Goal: Transaction & Acquisition: Download file/media

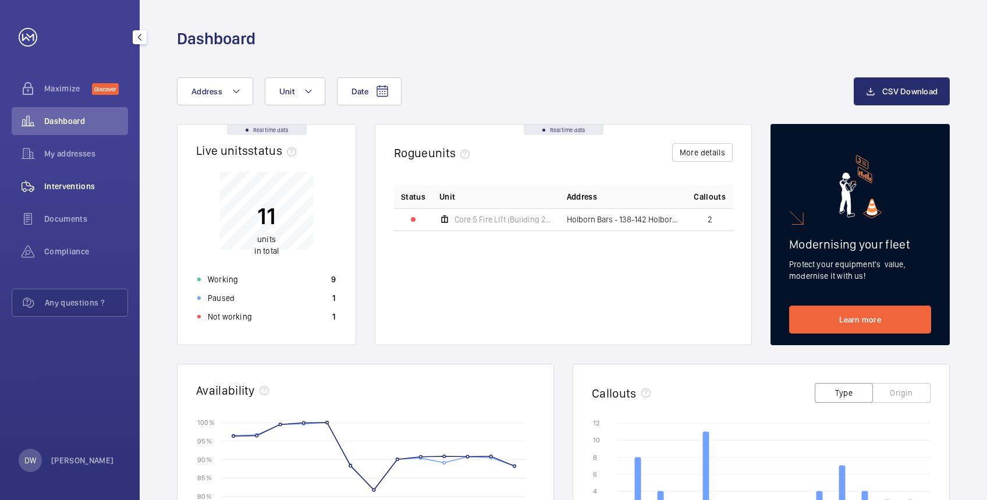
click at [74, 191] on span "Interventions" at bounding box center [86, 186] width 84 height 12
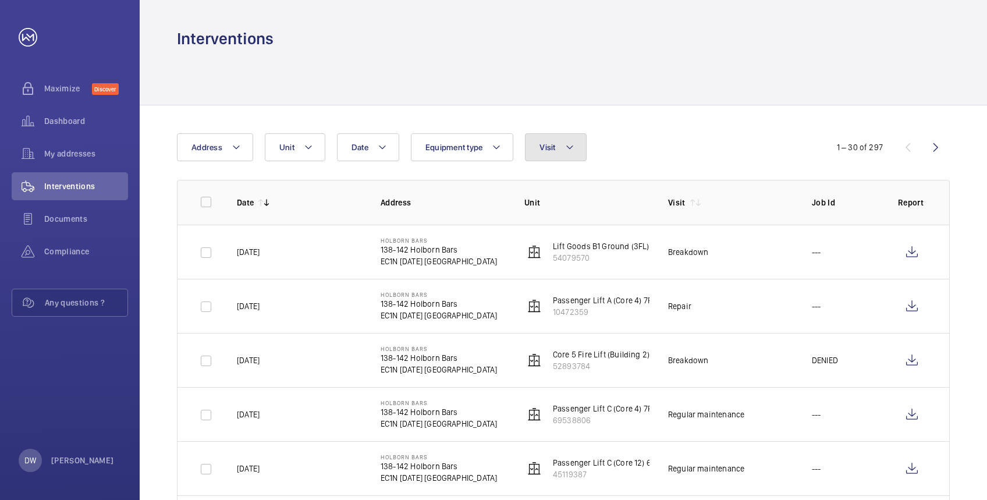
click at [544, 152] on button "Visit" at bounding box center [555, 147] width 61 height 28
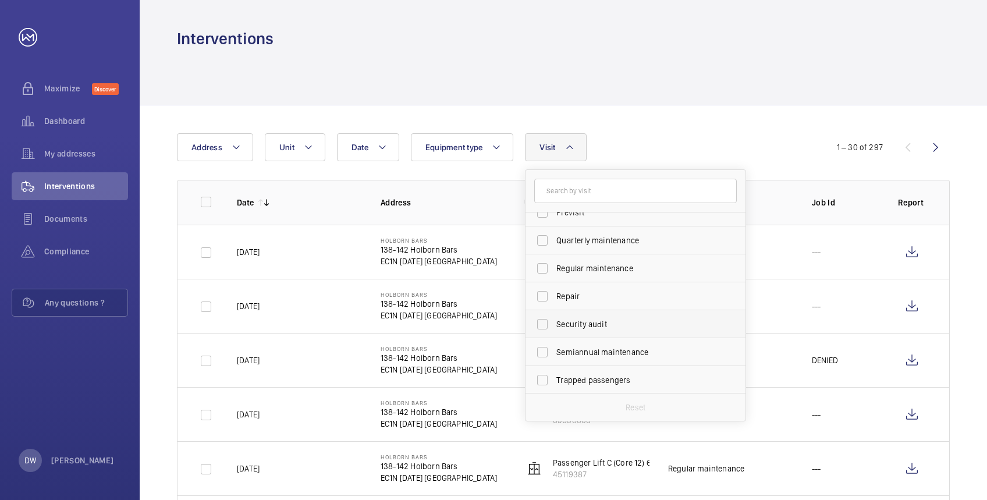
scroll to position [182, 0]
click at [541, 268] on label "Regular maintenance" at bounding box center [626, 268] width 202 height 28
click at [541, 268] on input "Regular maintenance" at bounding box center [542, 267] width 23 height 23
checkbox input "true"
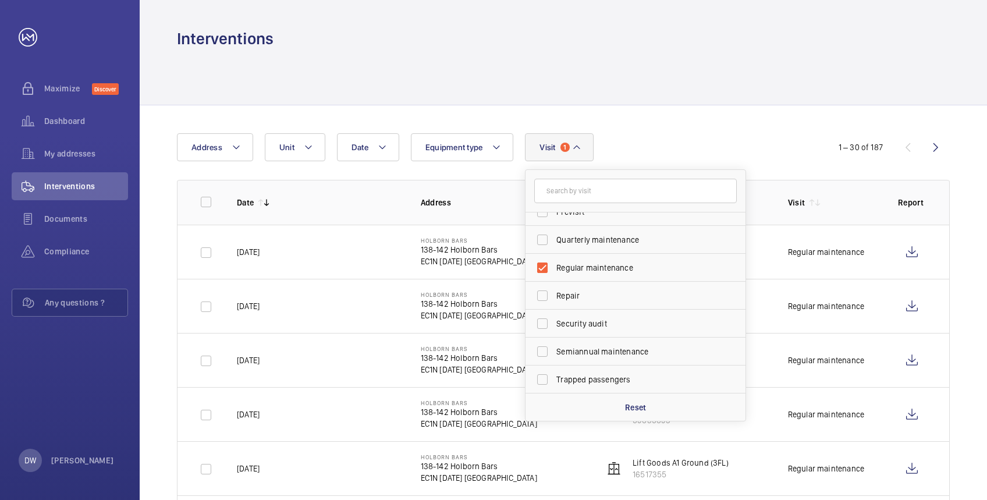
click at [763, 97] on div at bounding box center [563, 76] width 772 height 55
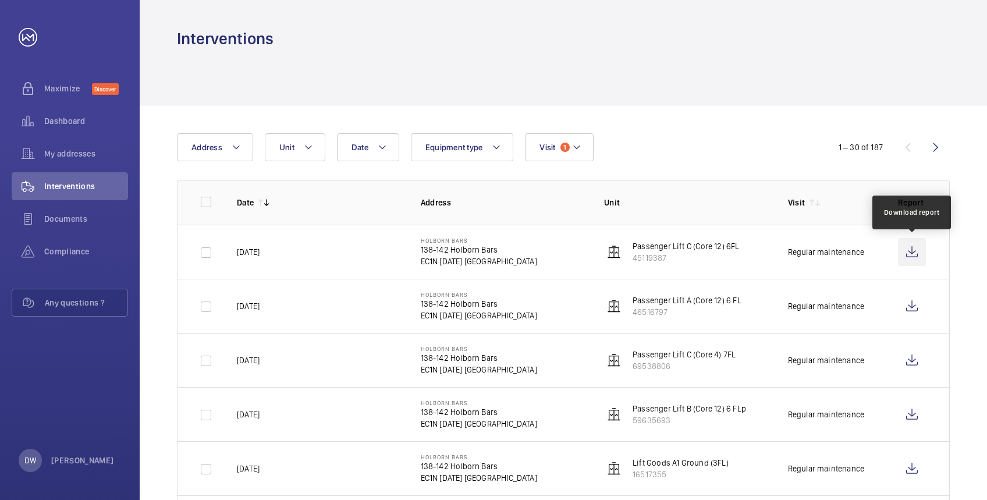
click at [907, 258] on wm-front-icon-button at bounding box center [912, 252] width 28 height 28
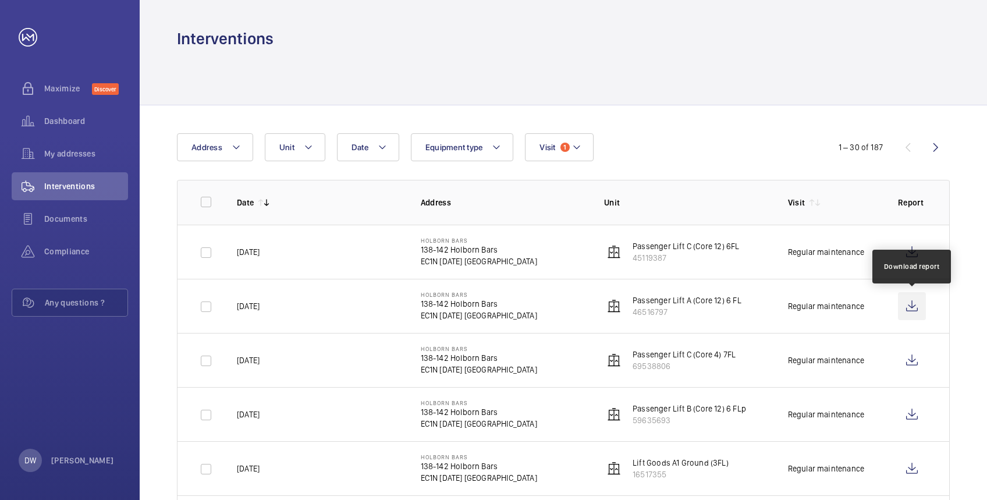
click at [919, 314] on wm-front-icon-button at bounding box center [912, 306] width 28 height 28
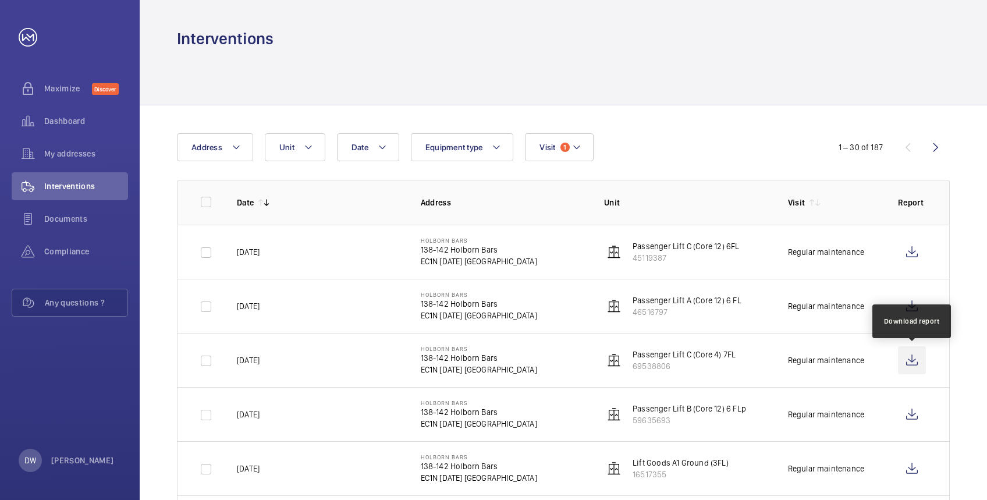
click at [914, 363] on wm-front-icon-button at bounding box center [912, 360] width 28 height 28
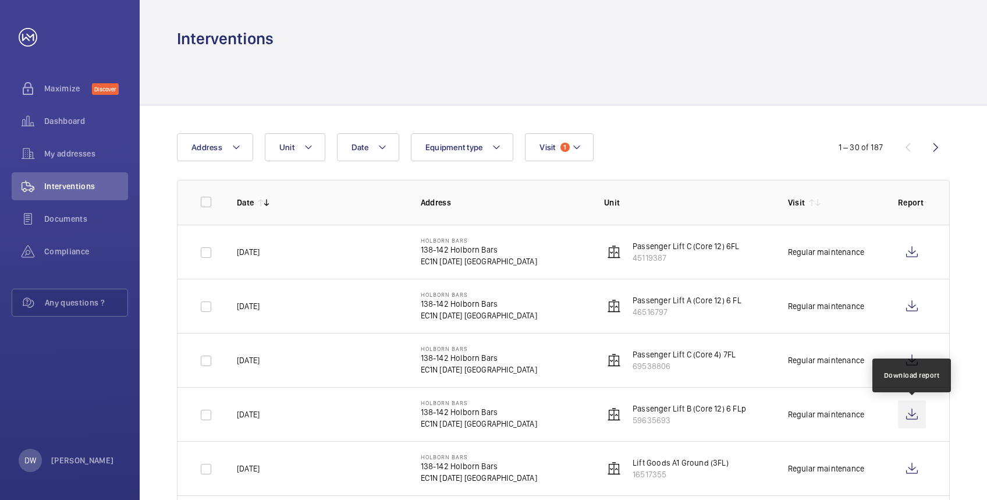
click at [910, 414] on wm-front-icon-button at bounding box center [912, 414] width 28 height 28
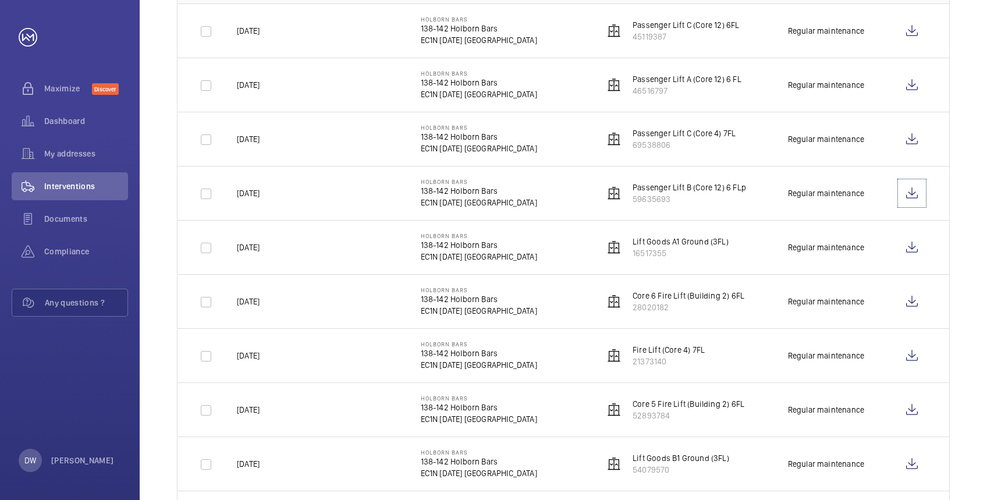
scroll to position [233, 0]
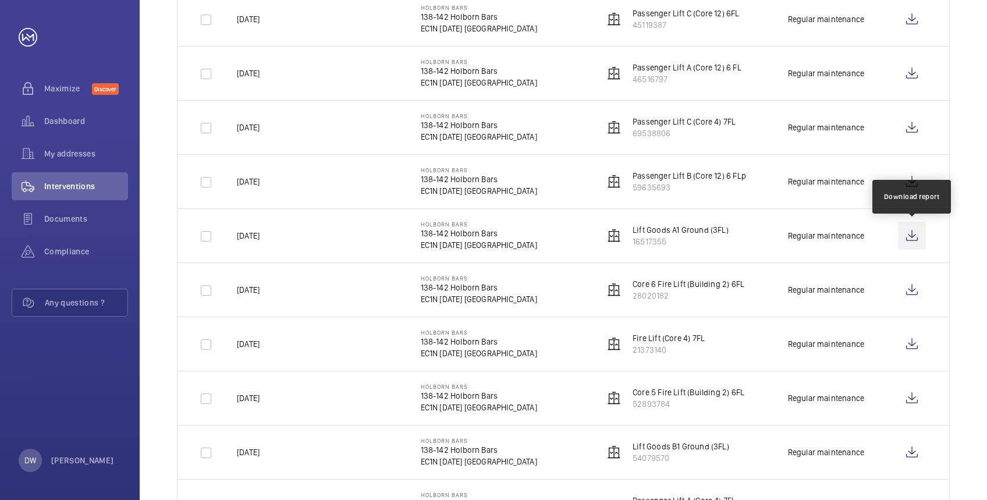
click at [905, 239] on wm-front-icon-button at bounding box center [912, 236] width 28 height 28
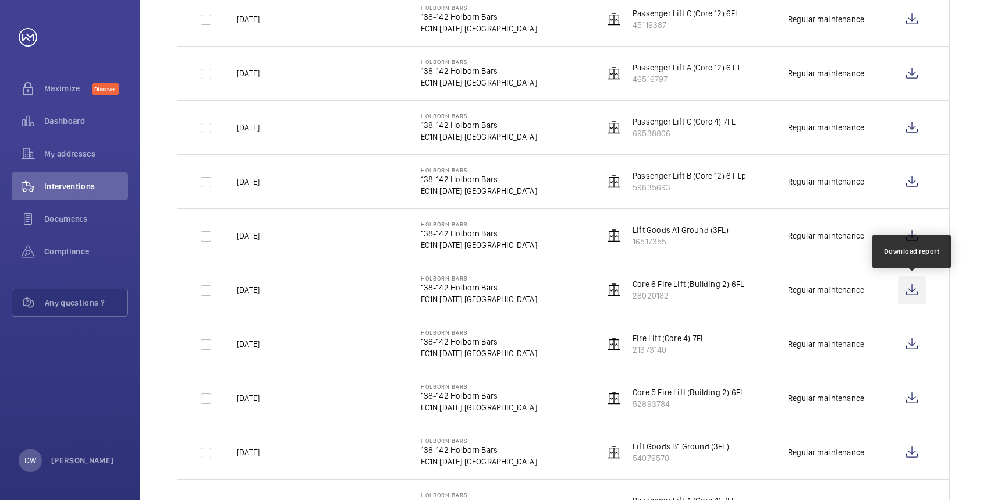
click at [916, 294] on wm-front-icon-button at bounding box center [912, 290] width 28 height 28
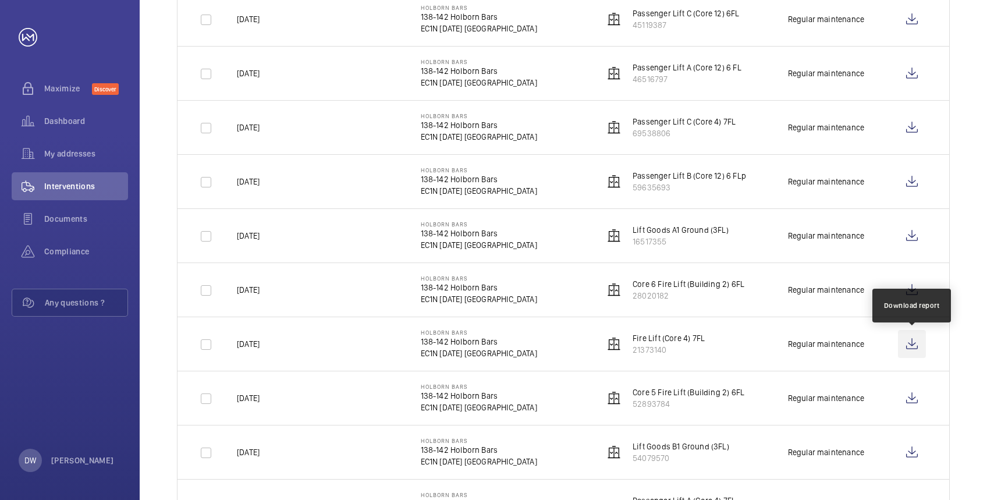
click at [921, 350] on wm-front-icon-button at bounding box center [912, 344] width 28 height 28
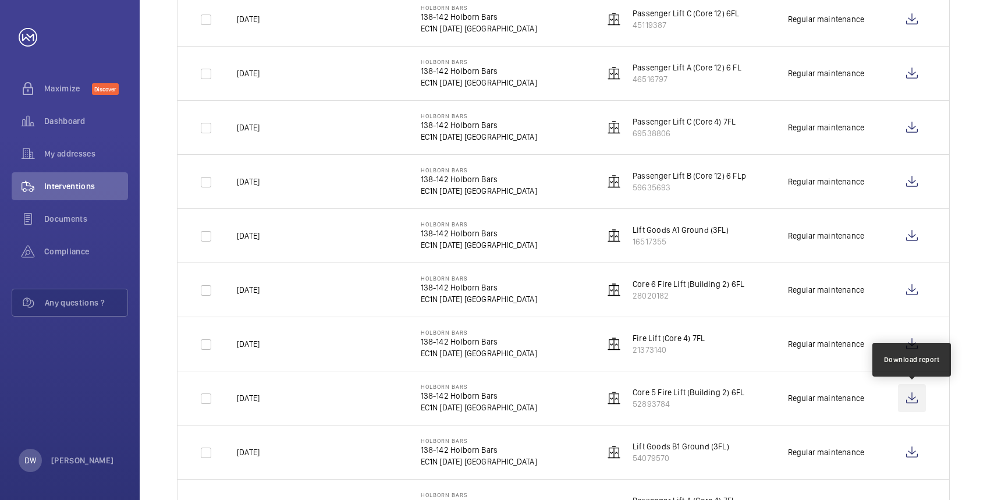
click at [905, 393] on wm-front-icon-button at bounding box center [912, 398] width 28 height 28
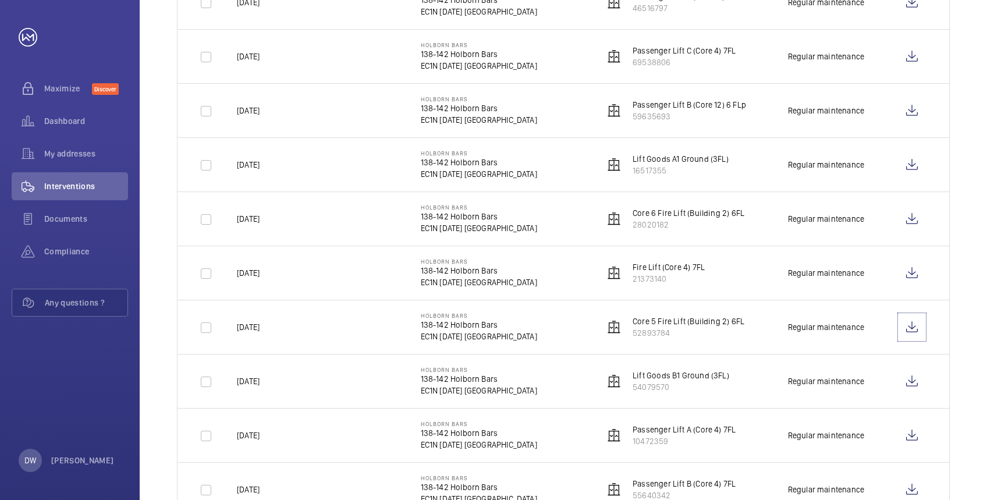
scroll to position [465, 0]
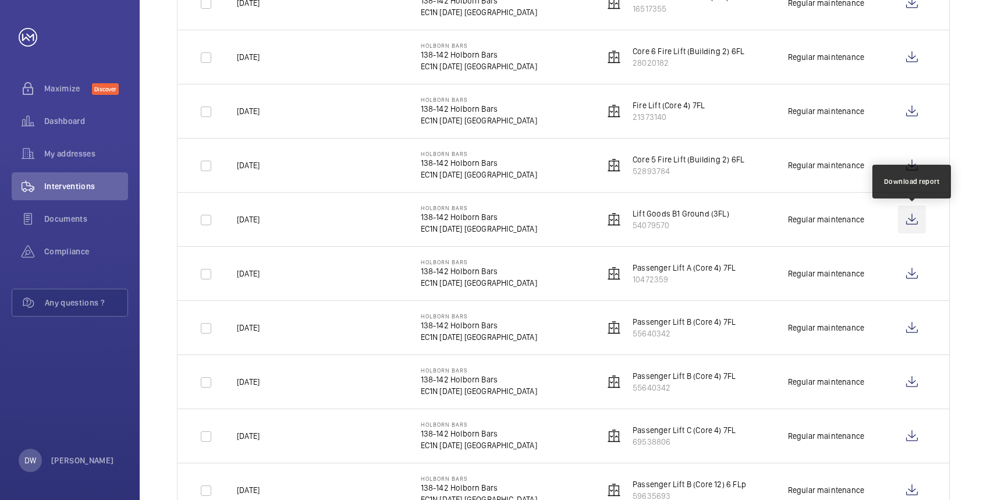
click at [915, 227] on wm-front-icon-button at bounding box center [912, 219] width 28 height 28
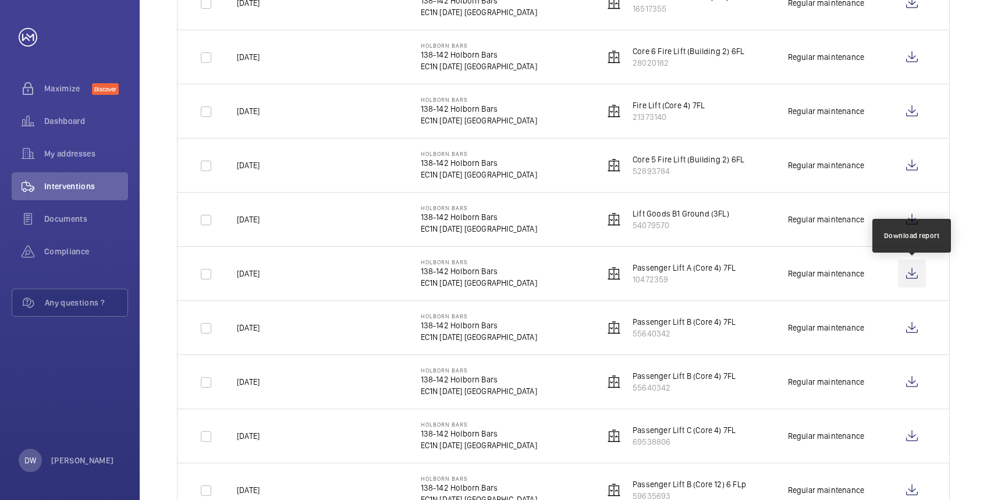
click at [918, 270] on wm-front-icon-button at bounding box center [912, 273] width 28 height 28
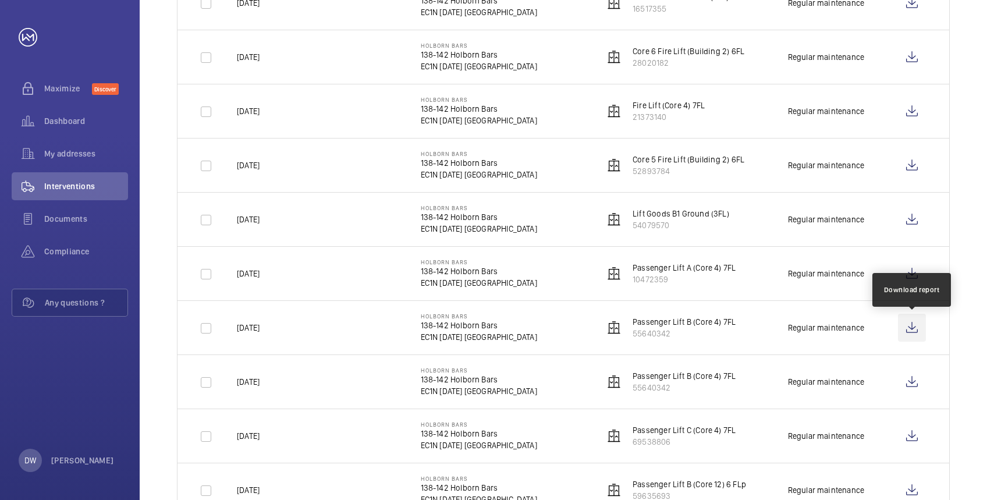
click at [915, 334] on wm-front-icon-button at bounding box center [912, 328] width 28 height 28
